Goal: Transaction & Acquisition: Purchase product/service

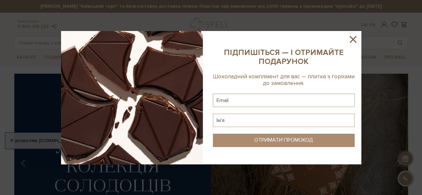
click at [354, 36] on icon at bounding box center [352, 39] width 11 height 11
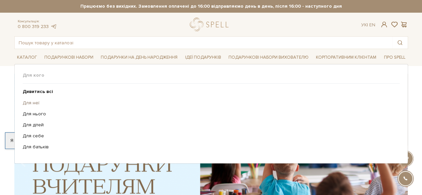
click at [32, 103] on link "Для неї" at bounding box center [209, 103] width 372 height 6
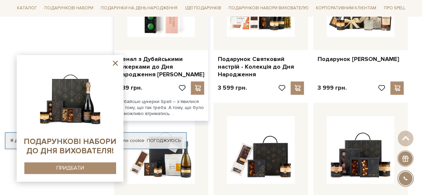
scroll to position [501, 0]
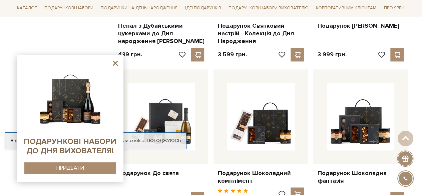
click at [114, 63] on icon at bounding box center [115, 63] width 8 height 8
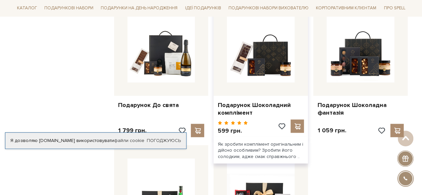
scroll to position [567, 0]
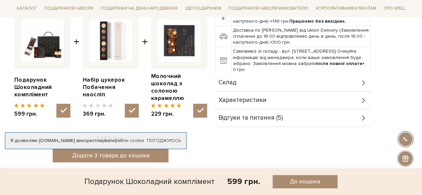
scroll to position [267, 0]
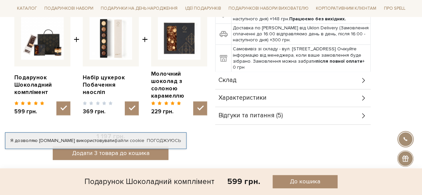
click at [255, 80] on div "Склад" at bounding box center [293, 80] width 156 height 17
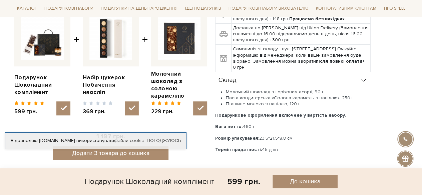
click at [256, 78] on div "Склад" at bounding box center [293, 80] width 156 height 17
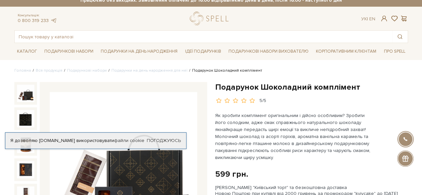
scroll to position [0, 0]
